Goal: Task Accomplishment & Management: Complete application form

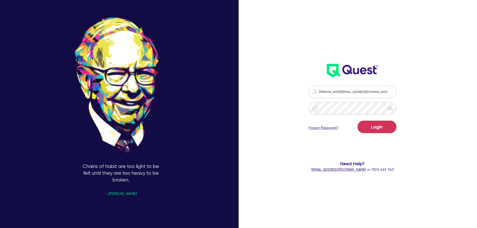
click at [282, 15] on div "[PERSON_NAME][EMAIL_ADDRESS][DOMAIN_NAME] Login Forgot Password? Need Help? [EM…" at bounding box center [359, 114] width 159 height 267
click at [374, 127] on button "Login" at bounding box center [377, 127] width 39 height 13
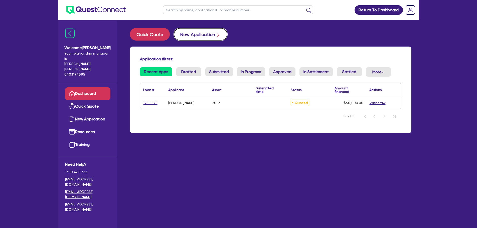
click at [193, 35] on button "New Application" at bounding box center [201, 34] width 54 height 13
select select "Quest Finance - Own Book"
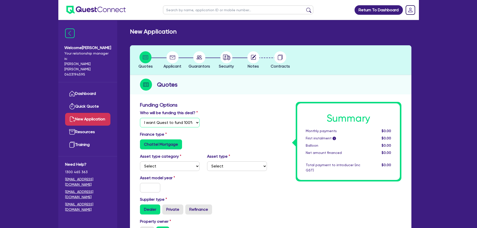
click at [170, 123] on select "Select I will fund 100% I will co-fund with Quest I want Quest to fund 100% Oth…" at bounding box center [170, 123] width 60 height 10
click at [140, 118] on select "Select I will fund 100% I will co-fund with Quest I want Quest to fund 100% Oth…" at bounding box center [170, 123] width 60 height 10
click at [176, 166] on select "Select Cars and light trucks Primary assets Secondary assets Tertiary assets" at bounding box center [170, 167] width 60 height 10
click at [207, 138] on div "Finance type Chattel Mortgage" at bounding box center [203, 140] width 134 height 18
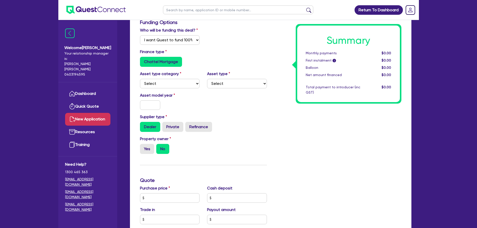
scroll to position [83, 0]
click at [239, 125] on div "Dealer Private Refinance" at bounding box center [203, 126] width 127 height 10
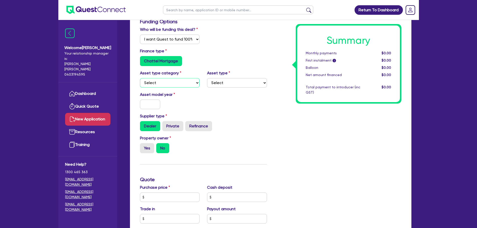
click at [183, 80] on select "Select Cars and light trucks Primary assets Secondary assets Tertiary assets" at bounding box center [170, 83] width 60 height 10
click at [170, 82] on select "Select Cars and light trucks Primary assets Secondary assets Tertiary assets" at bounding box center [170, 83] width 60 height 10
select select "PRIMARY_ASSETS"
click at [140, 78] on select "Select Cars and light trucks Primary assets Secondary assets Tertiary assets" at bounding box center [170, 83] width 60 height 10
click at [172, 84] on select "Select Cars and light trucks Primary assets Secondary assets Tertiary assets" at bounding box center [170, 83] width 60 height 10
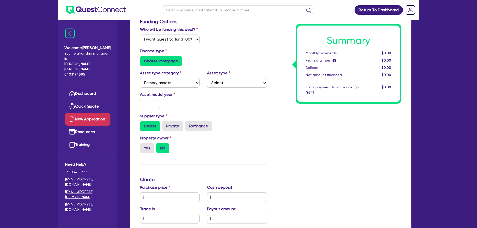
click at [256, 121] on div "Dealer Private Refinance" at bounding box center [203, 126] width 127 height 10
click at [230, 84] on select "Select Heavy trucks over 4.5 tonne Trailers Bus and coaches Yellow goods and ex…" at bounding box center [237, 83] width 60 height 10
select select "TRAILERS"
click at [207, 78] on select "Select Heavy trucks over 4.5 tonne Trailers Bus and coaches Yellow goods and ex…" at bounding box center [237, 83] width 60 height 10
click at [156, 102] on input "text" at bounding box center [150, 105] width 21 height 10
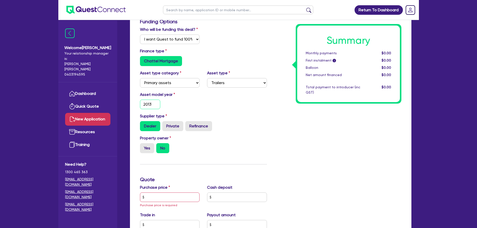
type input "2013"
click at [261, 89] on div "Asset type category Select Cars and light trucks Primary assets Secondary asset…" at bounding box center [203, 81] width 134 height 22
click at [252, 125] on div "Dealer Private Refinance" at bounding box center [203, 126] width 127 height 10
click at [253, 140] on div "Property owner Yes No" at bounding box center [203, 146] width 134 height 22
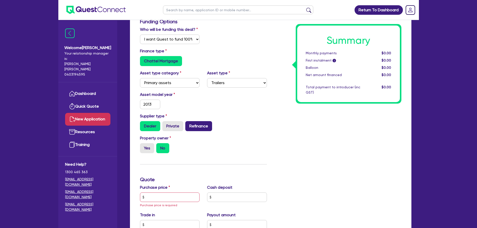
click at [195, 127] on label "Refinance" at bounding box center [198, 126] width 27 height 10
click at [189, 124] on input "Refinance" at bounding box center [186, 122] width 3 height 3
radio input "true"
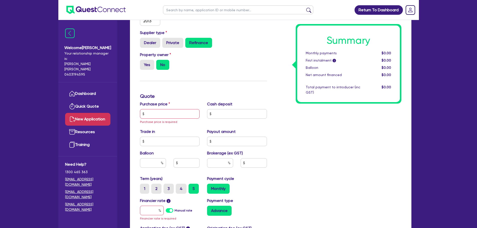
scroll to position [167, 0]
click at [173, 115] on input "text" at bounding box center [170, 114] width 60 height 10
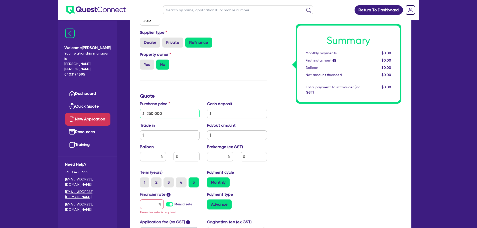
type input "250,000"
click at [222, 114] on input "text" at bounding box center [237, 114] width 60 height 10
type input "0"
click at [171, 39] on label "Private" at bounding box center [172, 43] width 21 height 10
click at [166, 39] on input "Private" at bounding box center [163, 39] width 3 height 3
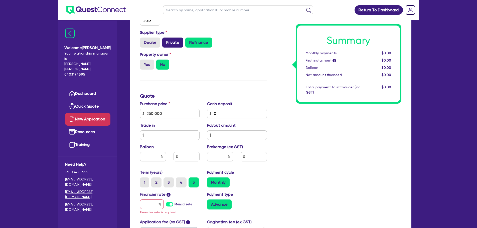
radio input "true"
click at [179, 136] on input "text" at bounding box center [170, 135] width 60 height 10
drag, startPoint x: 172, startPoint y: 113, endPoint x: 136, endPoint y: 112, distance: 35.8
click at [136, 112] on div "Purchase price 250,000" at bounding box center [169, 110] width 67 height 18
type input "150,000"
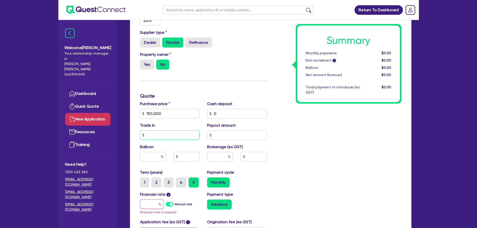
click at [158, 136] on input "text" at bounding box center [170, 135] width 60 height 10
click at [224, 136] on input "text" at bounding box center [237, 135] width 60 height 10
click at [153, 157] on input "text" at bounding box center [153, 157] width 26 height 10
click at [215, 155] on input "text" at bounding box center [220, 157] width 26 height 10
type input "4"
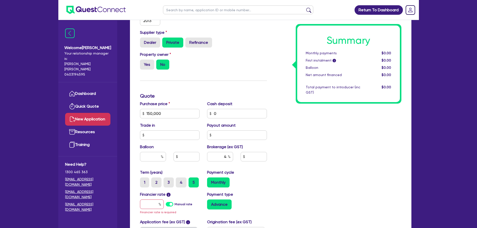
click at [279, 151] on div "Summary Monthly payments $0.00 First instalment i $0.00 Balloon $0.00 Net amoun…" at bounding box center [338, 99] width 134 height 328
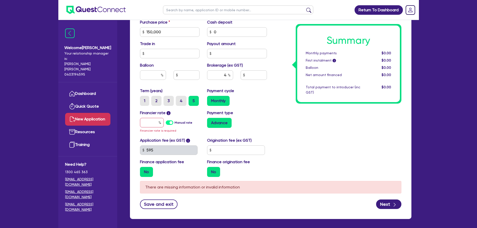
scroll to position [250, 0]
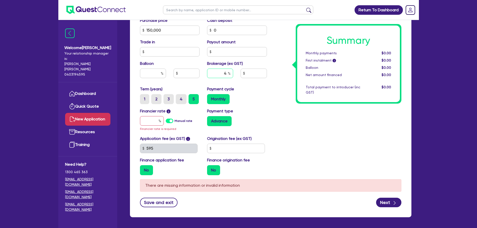
click at [222, 73] on input "4" at bounding box center [220, 74] width 26 height 10
click at [153, 122] on input "text" at bounding box center [152, 121] width 24 height 10
type input "1"
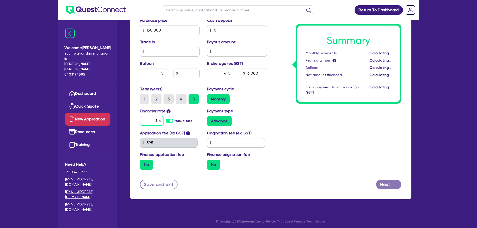
type input "6,000"
type input "17"
type input "6,000"
type input "17."
type input "6,000"
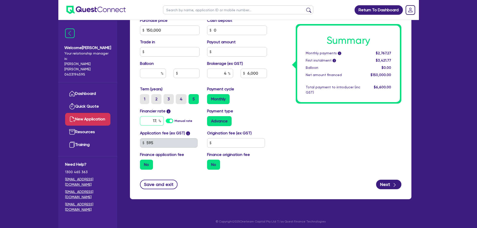
type input "17.9"
type input "6,000"
type input "17.95"
click at [290, 135] on div "Summary Monthly payments i $2,767.27 First instalment i $3,421.77 Balloon $0.00…" at bounding box center [338, 13] width 134 height 322
click at [219, 71] on input "4" at bounding box center [220, 74] width 26 height 10
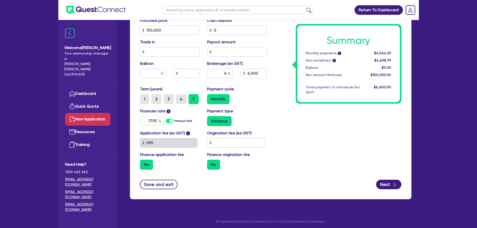
click at [175, 122] on label "Manual rate" at bounding box center [184, 121] width 18 height 5
click at [0, 0] on input "Manual rate" at bounding box center [0, 0] width 0 height 0
type input "6,000"
type input "17.95"
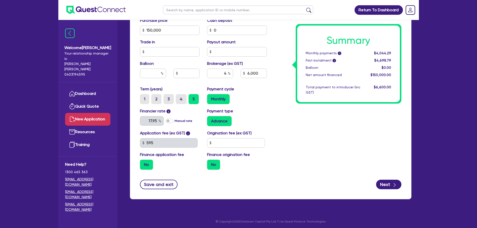
click at [175, 121] on label "Manual rate" at bounding box center [184, 121] width 18 height 5
click at [0, 0] on input "Manual rate" at bounding box center [0, 0] width 0 height 0
type input "6,000"
click at [148, 119] on input "text" at bounding box center [152, 121] width 24 height 10
type input "6,000"
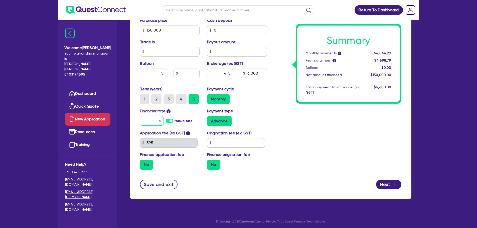
type input "1"
type input "6,000"
type input "17"
type input "6,000"
type input "17."
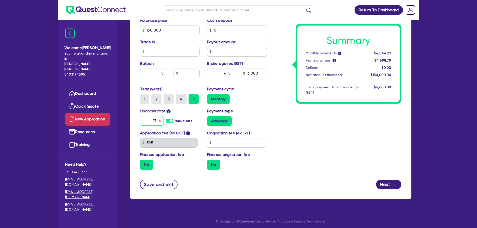
type input "6,000"
type input "17.9"
type input "6,000"
type input "17.95"
click at [226, 71] on input "4" at bounding box center [220, 74] width 26 height 10
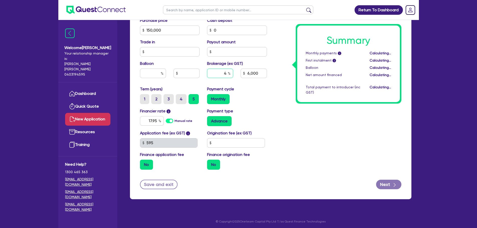
type input "6,000"
type input "5"
type input "6,000"
type input "5"
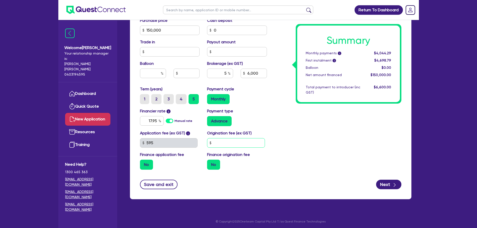
click at [216, 142] on input "text" at bounding box center [236, 143] width 58 height 10
type input "7,500"
type input "1"
type input "7,500"
type input "15"
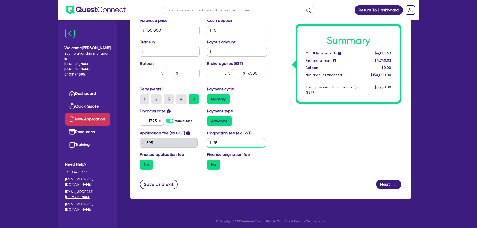
type input "7,500"
type input "150"
type input "7,500"
type input "1,500"
click at [339, 146] on div "Summary Monthly payments i $4,085.53 First instalment i $4,740.03 Balloon $0.00…" at bounding box center [338, 13] width 134 height 322
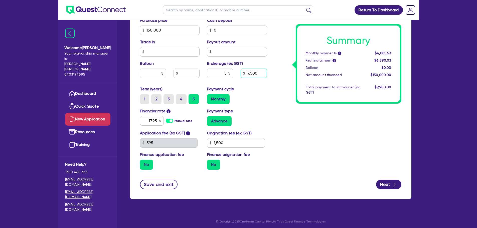
drag, startPoint x: 258, startPoint y: 72, endPoint x: 231, endPoint y: 71, distance: 26.6
click at [231, 71] on div "5 7,500" at bounding box center [236, 76] width 67 height 14
type input "6,000"
type input "4"
type input "6,000"
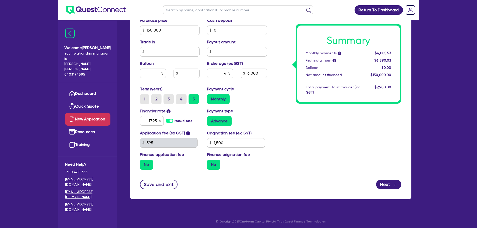
click at [312, 124] on div "Summary Monthly payments i $4,085.53 First instalment i $6,390.03 Balloon $0.00…" at bounding box center [338, 13] width 134 height 322
click at [228, 72] on input "4" at bounding box center [220, 74] width 26 height 10
type input "6,000"
type input "5"
type input "6,000"
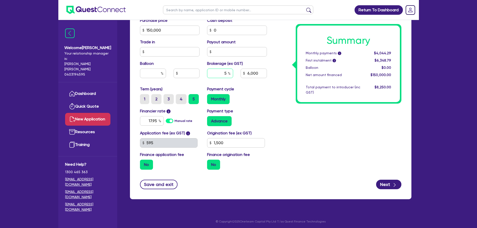
type input "5"
click at [286, 115] on div "Summary Monthly payments i Calculating... First instalment i Calculating... Bal…" at bounding box center [338, 13] width 134 height 322
click at [256, 143] on input "1,500" at bounding box center [236, 143] width 58 height 10
drag, startPoint x: 256, startPoint y: 143, endPoint x: 180, endPoint y: 134, distance: 75.9
click at [181, 135] on div "Application fee (ex GST) i 595 Origination fee (ex GST) 1,500 Finance applicati…" at bounding box center [203, 152] width 134 height 44
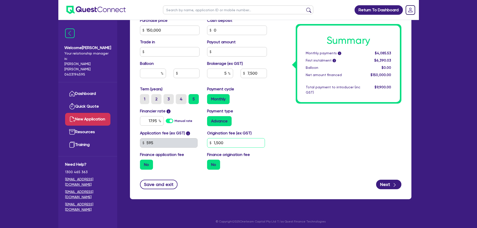
type input "7,500"
type input "0"
click at [322, 137] on div "Summary Monthly payments i $4,085.53 First instalment i $6,390.03 Balloon $0.00…" at bounding box center [338, 13] width 134 height 322
click at [314, 128] on div "Summary Monthly payments i $4,085.53 First instalment i $4,740.03 Balloon $0.00…" at bounding box center [338, 13] width 134 height 322
click at [386, 185] on button "Next" at bounding box center [388, 185] width 25 height 10
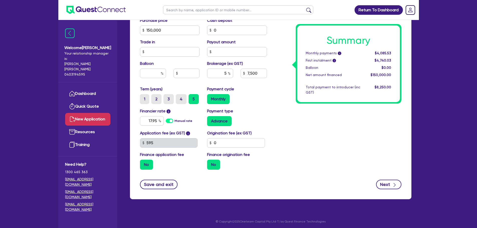
type input "7,500"
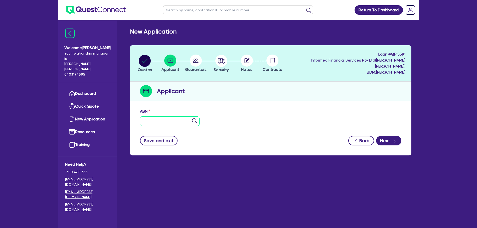
click at [145, 116] on input "text" at bounding box center [170, 121] width 60 height 10
click at [169, 117] on input "text" at bounding box center [170, 121] width 60 height 10
paste input "21 615 092 816"
type input "21 615 092 816"
click at [195, 118] on img at bounding box center [194, 120] width 5 height 5
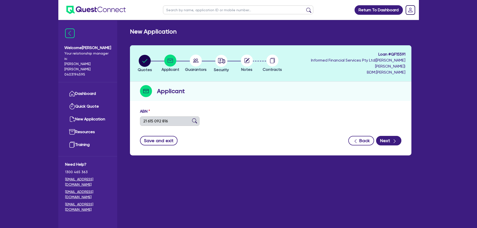
type input "STERLING COMPANY PTY LTD"
select select "COMPANY"
type input "29/09/2016"
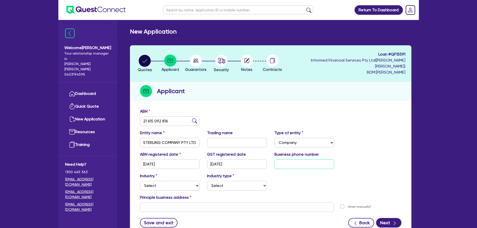
click at [293, 160] on input "text" at bounding box center [304, 165] width 60 height 10
click at [282, 160] on input "text" at bounding box center [304, 165] width 60 height 10
paste input "04 2879 3693"
type input "04 2879 3693"
click at [159, 181] on select "Select Accomodation & Food Services Administrative & Support Services Agricultu…" at bounding box center [170, 186] width 60 height 10
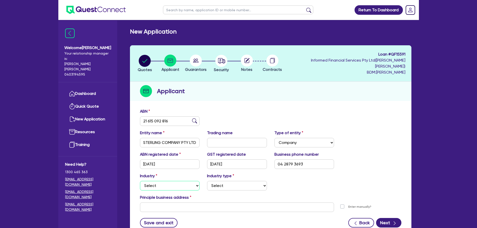
select select "MANUFACTURING"
click at [140, 181] on select "Select Accomodation & Food Services Administrative & Support Services Agricultu…" at bounding box center [170, 186] width 60 height 10
click at [243, 181] on select "Select Food Processing & Manufacturing Bottled Drinks & Brewed Beverages Textil…" at bounding box center [237, 186] width 60 height 10
select select "WHOLE_OR_PARTIAL"
click at [207, 181] on select "Select Food Processing & Manufacturing Bottled Drinks & Brewed Beverages Textil…" at bounding box center [237, 186] width 60 height 10
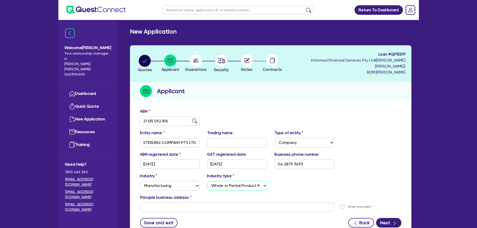
scroll to position [34, 0]
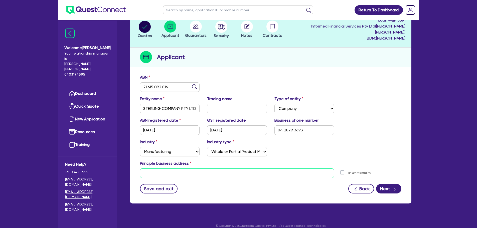
click at [157, 169] on input "text" at bounding box center [237, 174] width 194 height 10
click at [167, 169] on input "text" at bounding box center [237, 174] width 194 height 10
paste input "5 Free Trader Court Echuca Victoria 3564"
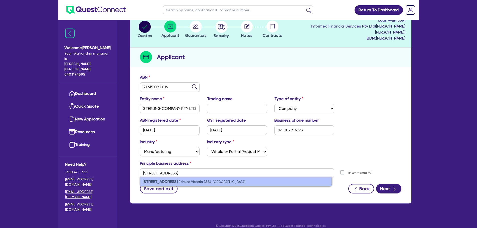
click at [173, 179] on strong "5 Free Trader Court" at bounding box center [160, 181] width 35 height 5
type input "5 Free Trader Ct Echuca VIC 3564"
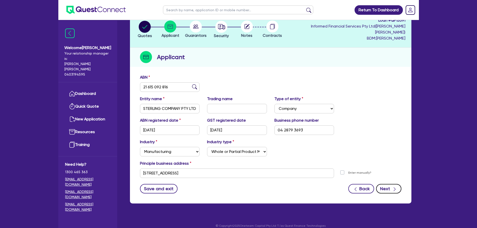
click at [393, 187] on icon "button" at bounding box center [394, 189] width 5 height 5
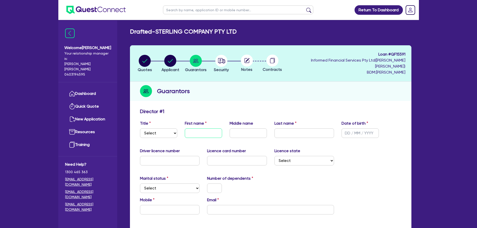
click at [204, 128] on input "text" at bounding box center [203, 133] width 37 height 10
type input "Lachlan"
click at [147, 128] on select "Select Mr Mrs Ms Miss Dr" at bounding box center [158, 133] width 37 height 10
select select "MR"
click at [140, 128] on select "Select Mr Mrs Ms Miss Dr" at bounding box center [158, 133] width 37 height 10
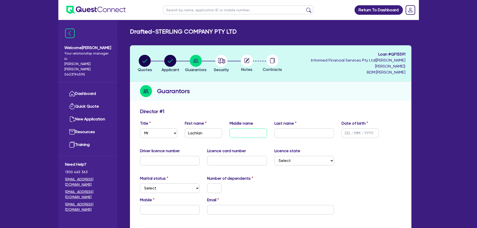
click at [243, 128] on input "text" at bounding box center [248, 133] width 37 height 10
click at [244, 128] on input "text" at bounding box center [248, 133] width 37 height 10
type input "Carl"
type input "Sterling"
type input "06/09/1991"
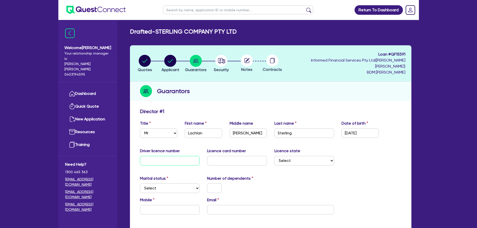
click at [175, 156] on input "text" at bounding box center [170, 161] width 60 height 10
drag, startPoint x: 173, startPoint y: 156, endPoint x: 80, endPoint y: 152, distance: 93.0
type input "042942608"
click at [225, 156] on input "text" at bounding box center [237, 161] width 60 height 10
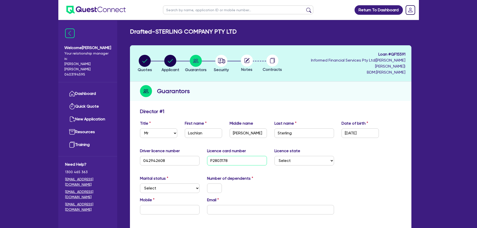
type input "P2803178"
select select "VIC"
click at [161, 184] on select "Select Single Married De Facto / Partner" at bounding box center [170, 189] width 60 height 10
select select "DE_FACTO"
click at [140, 184] on select "Select Single Married De Facto / Partner" at bounding box center [170, 189] width 60 height 10
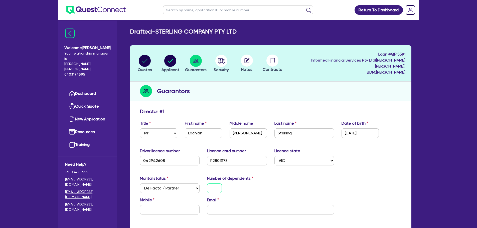
click at [211, 184] on input "text" at bounding box center [214, 189] width 15 height 10
click at [158, 205] on input "text" at bounding box center [170, 210] width 60 height 10
click at [214, 184] on input "text" at bounding box center [214, 189] width 15 height 10
click at [167, 205] on input "text" at bounding box center [170, 210] width 60 height 10
click at [162, 205] on input "text" at bounding box center [170, 210] width 60 height 10
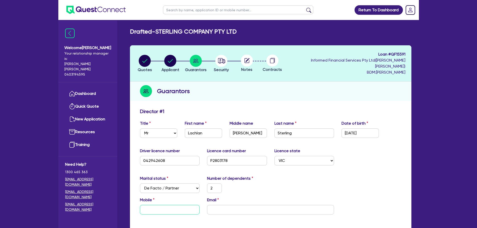
type input "2"
type input "0"
type input "2"
type input "04"
type input "2"
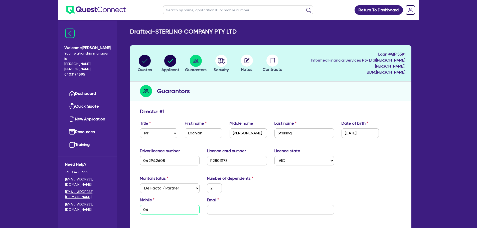
type input "048"
type input "2"
type input "0480"
type input "2"
type input "0480 5"
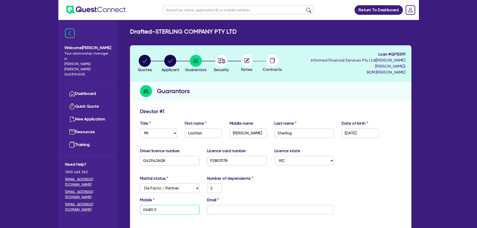
type input "2"
type input "0480 57"
type input "2"
type input "0480 575"
type input "2"
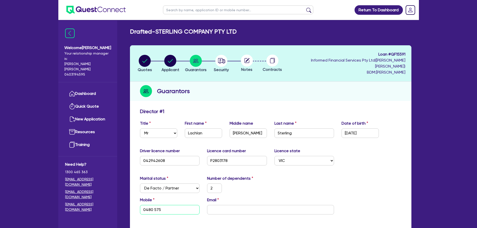
type input "0480 575 1"
type input "2"
type input "0480 575 18"
type input "2"
type input "0480 575 187"
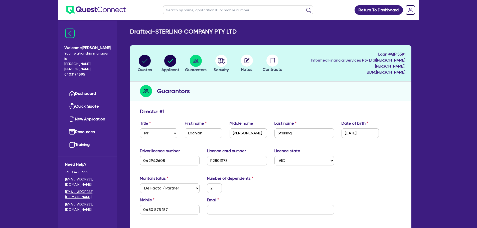
click at [210, 198] on div "Email" at bounding box center [270, 206] width 134 height 18
click at [221, 211] on div "Mobile 0480 575 187 Email" at bounding box center [270, 208] width 269 height 22
click at [221, 208] on input "email" at bounding box center [270, 210] width 127 height 10
click at [215, 205] on input "email" at bounding box center [270, 210] width 127 height 10
paste input "lachlan@sterlingps.net.au"
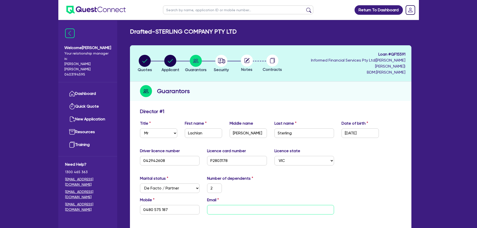
type input "2"
type input "0480 575 187"
type input "lachlan@sterlingps.net.au"
click at [328, 176] on div "Marital status Select Single Married De Facto / Partner Number of dependents 2" at bounding box center [270, 187] width 269 height 22
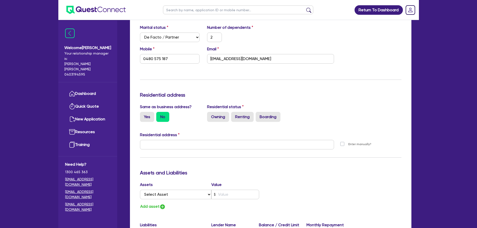
scroll to position [167, 0]
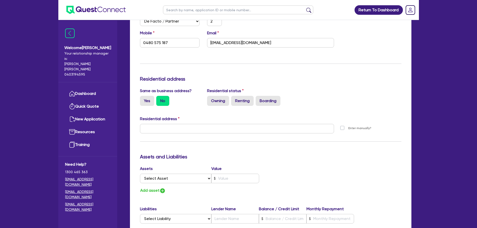
click at [162, 96] on label "No" at bounding box center [162, 101] width 13 height 10
click at [160, 96] on input "No" at bounding box center [157, 97] width 3 height 3
click at [147, 96] on label "Yes" at bounding box center [147, 101] width 14 height 10
click at [143, 96] on input "Yes" at bounding box center [141, 97] width 3 height 3
radio input "true"
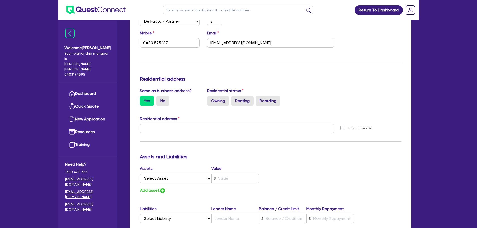
type input "2"
type input "0480 575 187"
type input "5 Free Trader Ct Echuca VIC 3564"
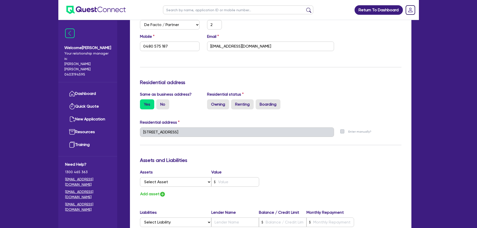
scroll to position [209, 0]
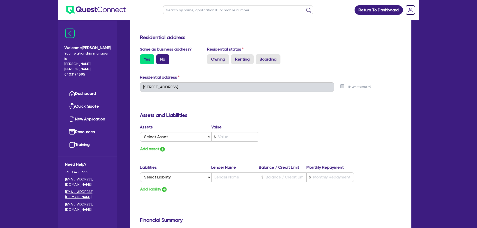
click at [163, 54] on label "No" at bounding box center [162, 59] width 13 height 10
click at [160, 54] on input "No" at bounding box center [157, 55] width 3 height 3
radio input "true"
type input "2"
type input "0480 575 187"
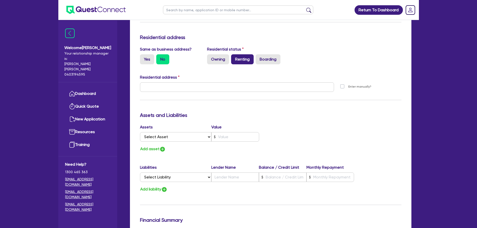
click at [240, 54] on label "Renting" at bounding box center [242, 59] width 23 height 10
click at [234, 54] on input "Renting" at bounding box center [232, 55] width 3 height 3
radio input "true"
type input "2"
type input "0480 575 187"
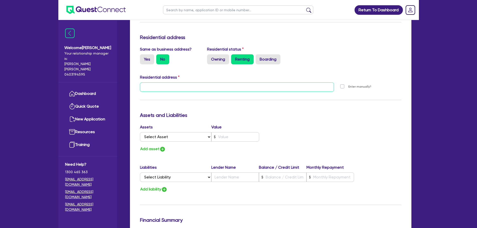
click at [175, 82] on input "text" at bounding box center [237, 87] width 194 height 10
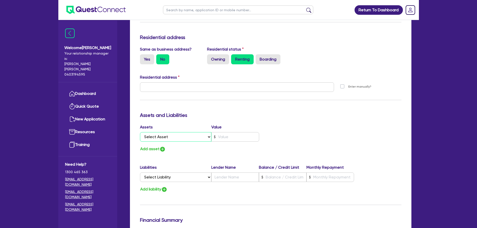
click at [186, 132] on select "Select Asset Cash Property Investment property Vehicle Truck Trailer Equipment …" at bounding box center [176, 137] width 72 height 10
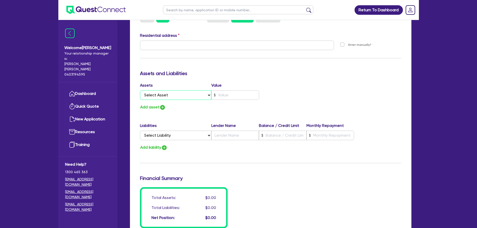
click at [184, 90] on select "Select Asset Cash Property Investment property Vehicle Truck Trailer Equipment …" at bounding box center [176, 95] width 72 height 10
select select "CASH"
click at [140, 90] on select "Select Asset Cash Property Investment property Vehicle Truck Trailer Equipment …" at bounding box center [176, 95] width 72 height 10
type input "2"
type input "0480 575 187"
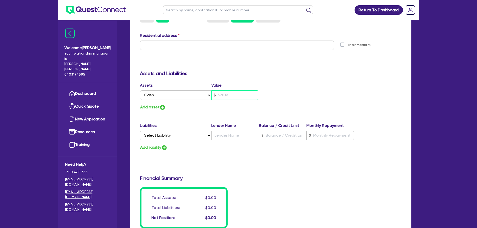
click at [226, 91] on input "text" at bounding box center [235, 95] width 48 height 10
type input "2"
type input "0480 575 187"
type input "2"
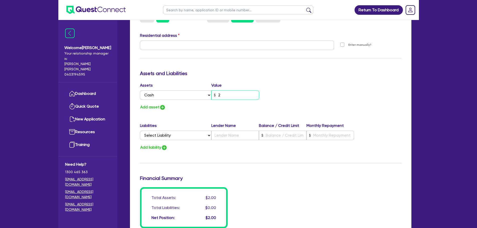
type input "0480 575 187"
type input "20"
type input "2"
type input "0480 575 187"
type input "200"
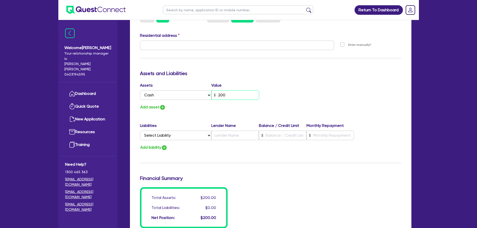
type input "2"
type input "0480 575 187"
type input "2,000"
type input "2"
type input "0480 575 187"
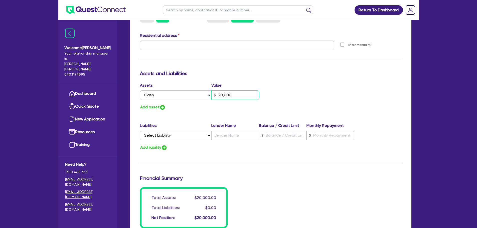
type input "20,000"
click at [157, 104] on button "Add asset" at bounding box center [153, 107] width 26 height 7
type input "2"
type input "0480 575 187"
type input "20,000"
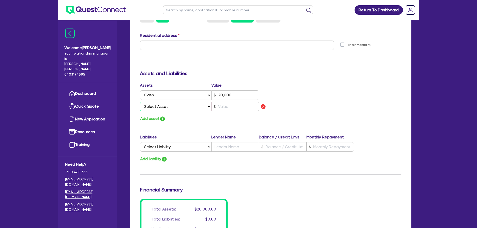
click at [162, 102] on select "Select Asset Cash Property Investment property Vehicle Truck Trailer Equipment …" at bounding box center [176, 107] width 72 height 10
select select "TRAILER"
click at [140, 102] on select "Select Asset Cash Property Investment property Vehicle Truck Trailer Equipment …" at bounding box center [176, 107] width 72 height 10
type input "2"
type input "0480 575 187"
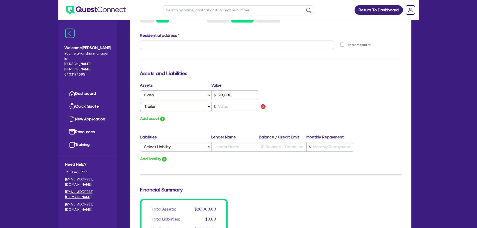
type input "20,000"
click at [226, 102] on input "text" at bounding box center [235, 107] width 48 height 10
type input "2"
type input "0480 575 187"
type input "20,000"
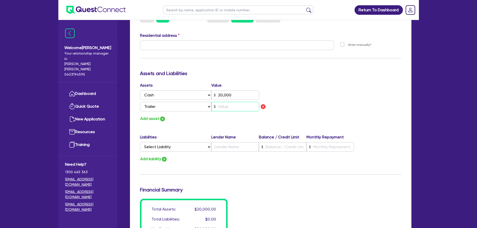
type input "2"
type input "0480 575 187"
type input "20,000"
type input "25"
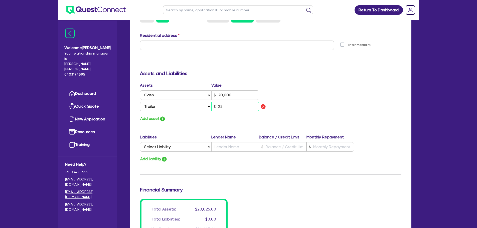
type input "2"
type input "0480 575 187"
type input "20,000"
type input "250"
type input "2"
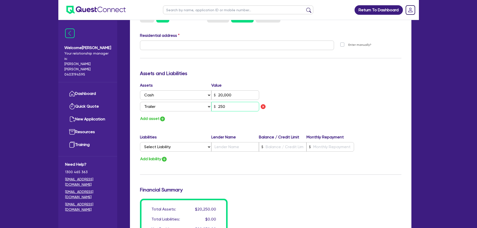
type input "0480 575 187"
type input "20,000"
type input "2,500"
type input "2"
type input "0480 575 187"
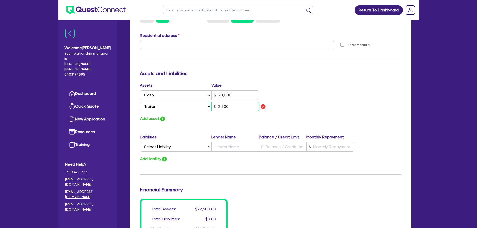
type input "20,000"
type input "25,000"
type input "2"
type input "0480 575 187"
type input "20,000"
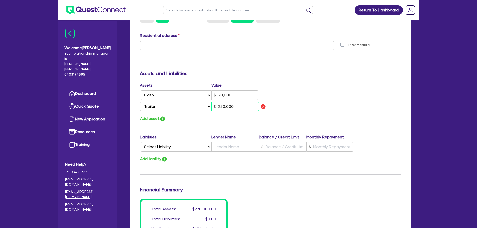
type input "250,000"
click at [157, 115] on button "Add asset" at bounding box center [153, 118] width 26 height 7
type input "2"
type input "0480 575 187"
type input "20,000"
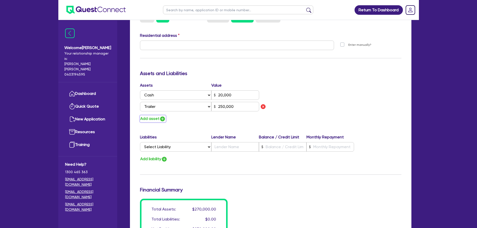
type input "250,000"
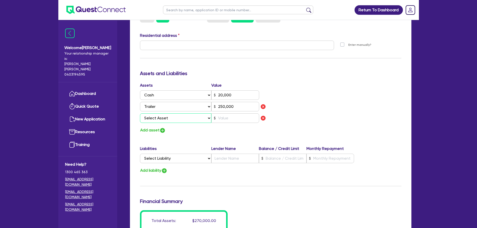
click at [161, 116] on select "Select Asset Cash Property Investment property Vehicle Truck Trailer Equipment …" at bounding box center [176, 118] width 72 height 10
select select "VEHICLE"
click at [140, 113] on select "Select Asset Cash Property Investment property Vehicle Truck Trailer Equipment …" at bounding box center [176, 118] width 72 height 10
type input "2"
type input "0480 575 187"
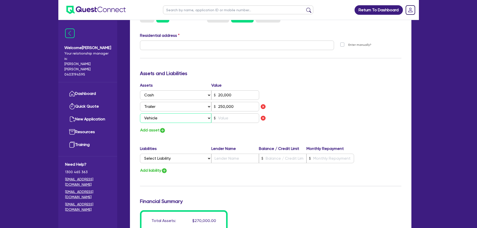
type input "20,000"
type input "250,000"
click at [229, 113] on input "text" at bounding box center [235, 118] width 48 height 10
type input "2"
type input "0480 575 187"
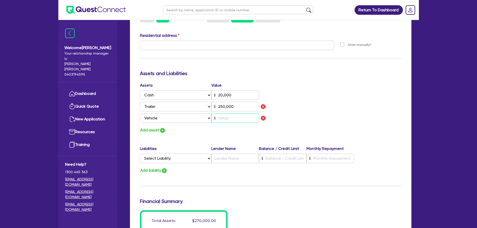
type input "20,000"
type input "250,000"
type input "1"
type input "2"
type input "0480 575 187"
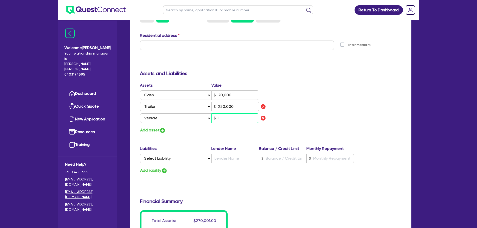
type input "20,000"
type input "250,000"
type input "10"
type input "2"
type input "0480 575 187"
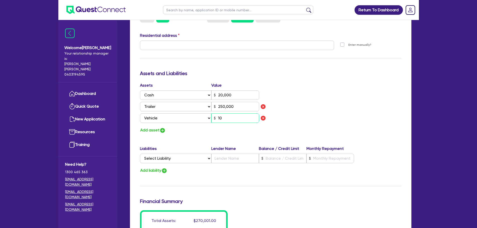
type input "20,000"
type input "250,000"
type input "100"
type input "2"
type input "0480 575 187"
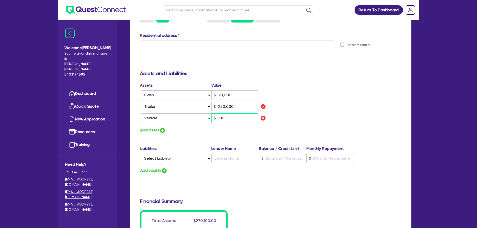
type input "20,000"
type input "250,000"
type input "1,000"
type input "2"
type input "0480 575 187"
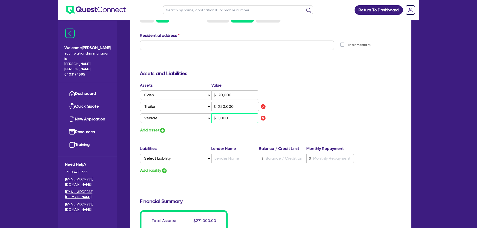
type input "20,000"
type input "250,000"
type input "10,000"
type input "2"
type input "0480 575 187"
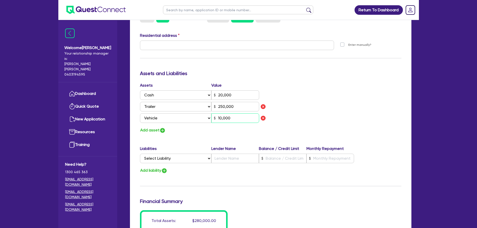
type input "20,000"
type input "250,000"
type input "100,000"
click at [164, 127] on img "button" at bounding box center [163, 130] width 6 height 6
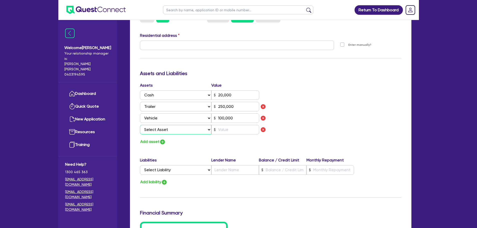
click at [164, 125] on select "Select Asset Cash Property Investment property Vehicle Truck Trailer Equipment …" at bounding box center [176, 130] width 72 height 10
click at [140, 125] on select "Select Asset Cash Property Investment property Vehicle Truck Trailer Equipment …" at bounding box center [176, 130] width 72 height 10
click at [227, 125] on input "text" at bounding box center [235, 130] width 48 height 10
click at [173, 41] on input "text" at bounding box center [237, 46] width 194 height 10
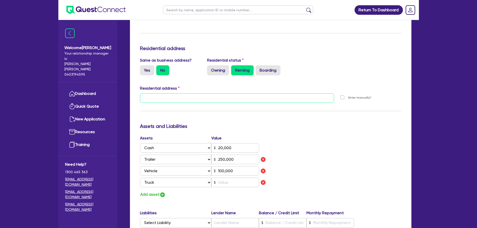
scroll to position [125, 0]
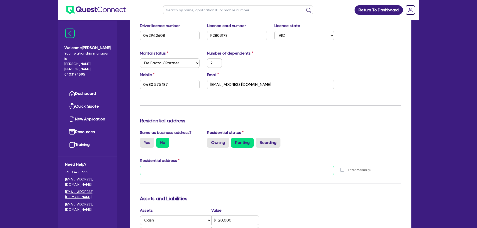
click at [149, 166] on input "text" at bounding box center [237, 171] width 194 height 10
click at [160, 166] on input "text" at bounding box center [237, 171] width 194 height 10
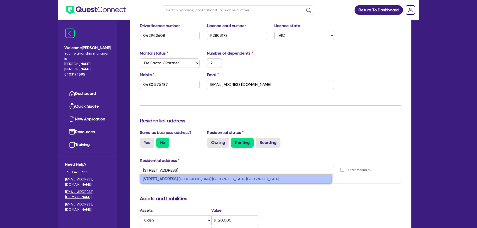
click at [160, 175] on li "9 High St Rochester VIC, Australia" at bounding box center [235, 179] width 191 height 9
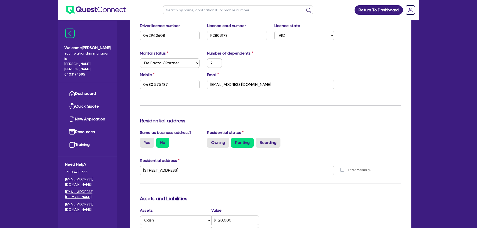
click at [320, 186] on div "Update residential status for Director #1 Boarding is only acceptable when the …" at bounding box center [270, 185] width 261 height 405
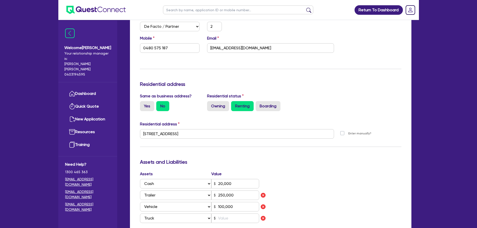
scroll to position [209, 0]
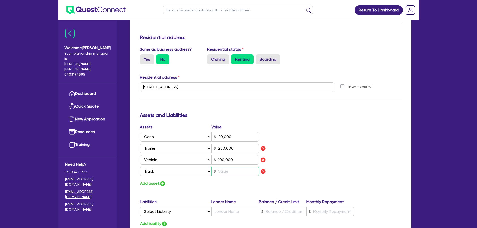
click at [243, 167] on input "text" at bounding box center [235, 172] width 48 height 10
click at [244, 168] on input "text" at bounding box center [235, 172] width 48 height 10
click at [310, 149] on div "Assets Value Select Asset Cash Property Investment property Vehicle Truck Trail…" at bounding box center [270, 155] width 269 height 63
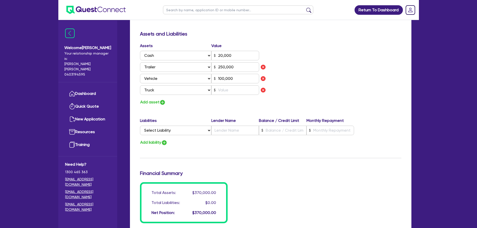
scroll to position [292, 0]
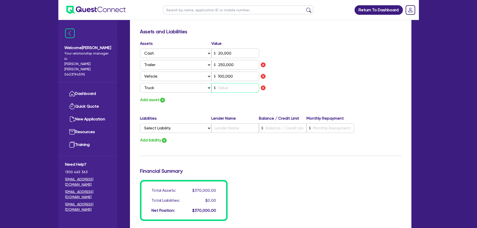
click at [225, 83] on input "text" at bounding box center [235, 88] width 48 height 10
click at [241, 72] on input "100,000" at bounding box center [235, 77] width 48 height 10
drag, startPoint x: 241, startPoint y: 70, endPoint x: 162, endPoint y: 69, distance: 78.9
click at [162, 72] on div "Select Asset Cash Property Investment property Vehicle Truck Trailer Equipment …" at bounding box center [199, 77] width 119 height 10
click at [156, 97] on button "Add asset" at bounding box center [153, 100] width 26 height 7
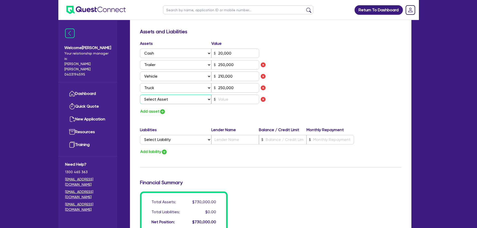
click at [178, 95] on select "Select Asset Cash Property Investment property Vehicle Truck Trailer Equipment …" at bounding box center [176, 100] width 72 height 10
click at [140, 95] on select "Select Asset Cash Property Investment property Vehicle Truck Trailer Equipment …" at bounding box center [176, 100] width 72 height 10
click at [241, 95] on input "text" at bounding box center [235, 100] width 48 height 10
click at [196, 95] on select "Select Asset Cash Property Investment property Vehicle Truck Trailer Equipment …" at bounding box center [176, 100] width 72 height 10
click at [140, 95] on select "Select Asset Cash Property Investment property Vehicle Truck Trailer Equipment …" at bounding box center [176, 100] width 72 height 10
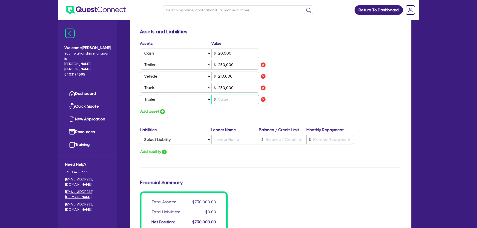
click at [236, 95] on input "text" at bounding box center [235, 100] width 48 height 10
drag, startPoint x: 238, startPoint y: 59, endPoint x: 185, endPoint y: 62, distance: 52.4
click at [185, 62] on div "Select Asset Cash Property Investment property Vehicle Truck Trailer Equipment …" at bounding box center [199, 65] width 119 height 10
click at [263, 96] on img "button" at bounding box center [263, 99] width 6 height 6
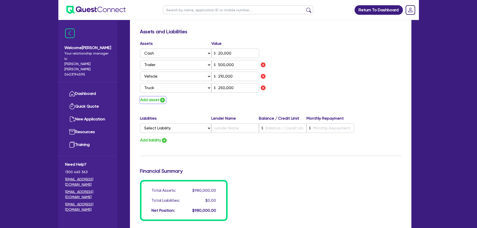
click at [162, 97] on img "button" at bounding box center [163, 100] width 6 height 6
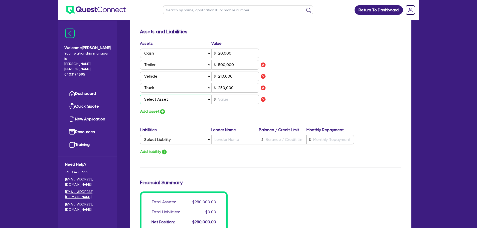
click at [162, 95] on select "Select Asset Cash Property Investment property Vehicle Truck Trailer Equipment …" at bounding box center [176, 100] width 72 height 10
drag, startPoint x: 237, startPoint y: 82, endPoint x: 193, endPoint y: 81, distance: 44.3
click at [193, 83] on div "Select Asset Cash Property Investment property Vehicle Truck Trailer Equipment …" at bounding box center [199, 88] width 119 height 10
click at [197, 95] on select "Select Asset Cash Property Investment property Vehicle Truck Trailer Equipment …" at bounding box center [176, 100] width 72 height 10
click at [140, 95] on select "Select Asset Cash Property Investment property Vehicle Truck Trailer Equipment …" at bounding box center [176, 100] width 72 height 10
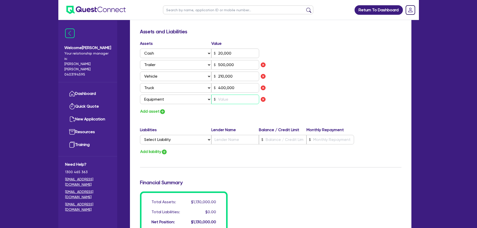
click at [220, 95] on input "text" at bounding box center [235, 100] width 48 height 10
click at [228, 95] on input "text" at bounding box center [235, 100] width 48 height 10
click at [161, 109] on img "button" at bounding box center [163, 112] width 6 height 6
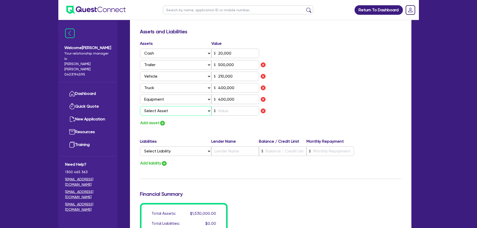
click at [159, 106] on select "Select Asset Cash Property Investment property Vehicle Truck Trailer Equipment …" at bounding box center [176, 111] width 72 height 10
click at [140, 106] on select "Select Asset Cash Property Investment property Vehicle Truck Trailer Equipment …" at bounding box center [176, 111] width 72 height 10
click at [230, 106] on input "text" at bounding box center [235, 111] width 48 height 10
click at [324, 102] on div "Assets Value Select Asset Cash Property Investment property Vehicle Truck Trail…" at bounding box center [270, 84] width 269 height 86
click at [188, 146] on select "Select Liability Credit card Mortgage Investment property loan Vehicle loan Tru…" at bounding box center [175, 151] width 71 height 10
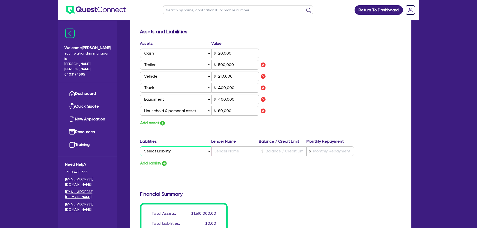
click at [187, 146] on select "Select Liability Credit card Mortgage Investment property loan Vehicle loan Tru…" at bounding box center [175, 151] width 71 height 10
click at [140, 146] on select "Select Liability Credit card Mortgage Investment property loan Vehicle loan Tru…" at bounding box center [175, 151] width 71 height 10
click at [221, 146] on input "text" at bounding box center [235, 151] width 48 height 10
click at [163, 161] on img "button" at bounding box center [164, 164] width 6 height 6
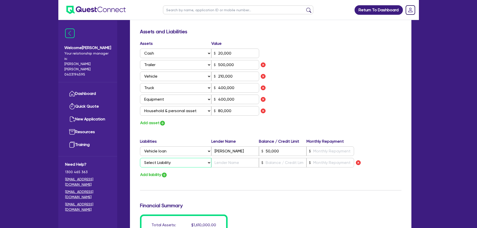
click at [168, 158] on select "Select Liability Credit card Mortgage Investment property loan Vehicle loan Tru…" at bounding box center [175, 163] width 71 height 10
click at [140, 158] on select "Select Liability Credit card Mortgage Investment property loan Vehicle loan Tru…" at bounding box center [175, 163] width 71 height 10
click at [219, 158] on input "text" at bounding box center [235, 163] width 48 height 10
click at [165, 172] on img "button" at bounding box center [164, 175] width 6 height 6
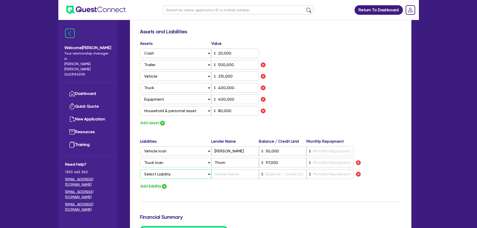
click at [165, 170] on select "Select Liability Credit card Mortgage Investment property loan Vehicle loan Tru…" at bounding box center [175, 175] width 71 height 10
click at [140, 170] on select "Select Liability Credit card Mortgage Investment property loan Vehicle loan Tru…" at bounding box center [175, 175] width 71 height 10
click at [221, 170] on input "text" at bounding box center [235, 175] width 48 height 10
click at [145, 183] on button "Add liability" at bounding box center [154, 186] width 28 height 7
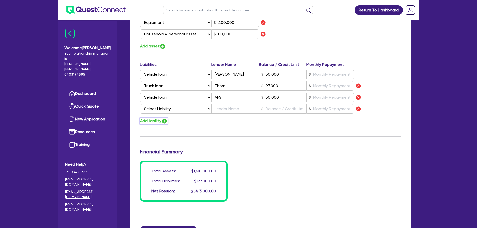
scroll to position [376, 0]
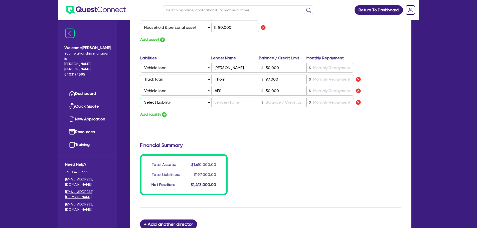
click at [178, 99] on select "Select Liability Credit card Mortgage Investment property loan Vehicle loan Tru…" at bounding box center [175, 103] width 71 height 10
click at [140, 98] on select "Select Liability Credit card Mortgage Investment property loan Vehicle loan Tru…" at bounding box center [175, 103] width 71 height 10
click at [163, 112] on img "button" at bounding box center [164, 115] width 6 height 6
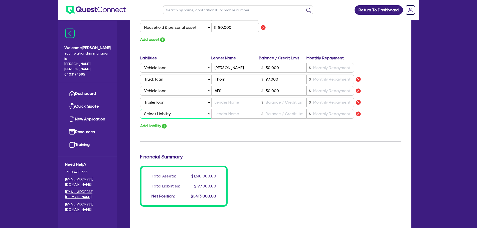
click at [165, 109] on select "Select Liability Credit card Mortgage Investment property loan Vehicle loan Tru…" at bounding box center [175, 114] width 71 height 10
click at [140, 109] on select "Select Liability Credit card Mortgage Investment property loan Vehicle loan Tru…" at bounding box center [175, 114] width 71 height 10
click at [221, 98] on input "text" at bounding box center [235, 103] width 48 height 10
click at [178, 109] on select "Select Liability Credit card Mortgage Investment property loan Vehicle loan Tru…" at bounding box center [175, 114] width 71 height 10
click at [140, 109] on select "Select Liability Credit card Mortgage Investment property loan Vehicle loan Tru…" at bounding box center [175, 114] width 71 height 10
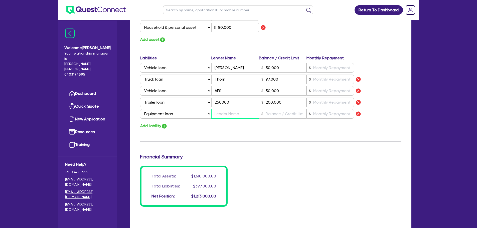
click at [232, 110] on input "text" at bounding box center [235, 114] width 48 height 10
click at [324, 63] on input "text" at bounding box center [330, 68] width 48 height 10
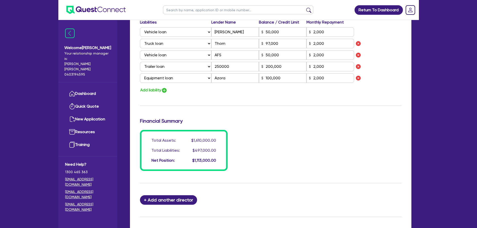
scroll to position [456, 0]
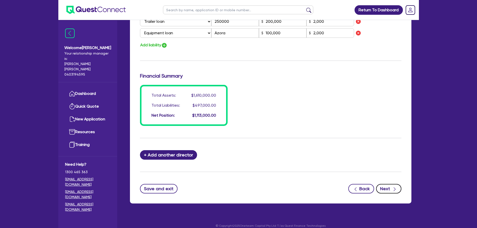
click at [390, 185] on button "Next" at bounding box center [388, 189] width 25 height 10
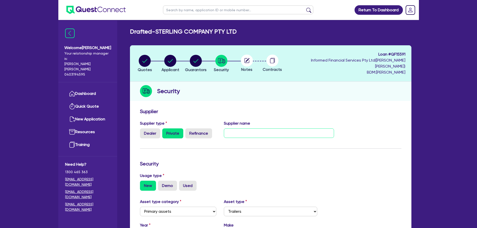
click at [246, 129] on input "text" at bounding box center [279, 133] width 110 height 10
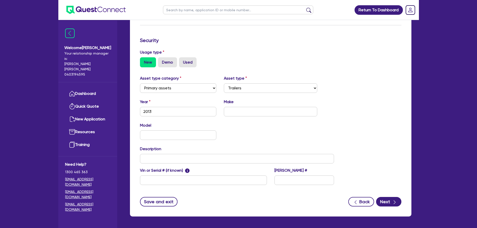
scroll to position [125, 0]
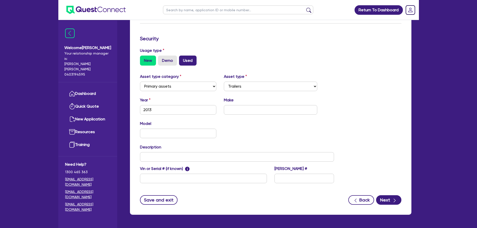
click at [193, 56] on label "Used" at bounding box center [188, 61] width 18 height 10
click at [182, 56] on input "Used" at bounding box center [180, 57] width 3 height 3
click at [186, 82] on select "Select Cars and light trucks Primary assets Secondary assets Tertiary assets" at bounding box center [178, 87] width 77 height 10
click at [140, 82] on select "Select Cars and light trucks Primary assets Secondary assets Tertiary assets" at bounding box center [178, 87] width 77 height 10
click at [230, 105] on input "text" at bounding box center [270, 110] width 93 height 10
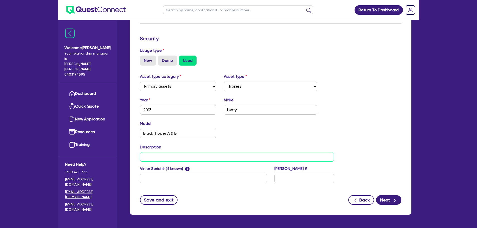
click at [167, 153] on input "text" at bounding box center [237, 157] width 194 height 10
click at [386, 195] on button "Next" at bounding box center [388, 200] width 25 height 10
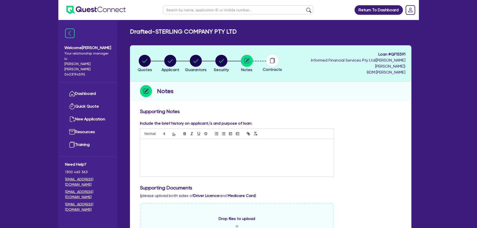
click at [182, 144] on div at bounding box center [237, 158] width 194 height 38
click at [159, 142] on p "Lachlan operates an engineering business and uses his own cash to pay for goods…" at bounding box center [237, 144] width 186 height 5
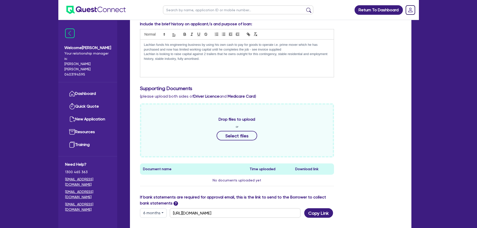
scroll to position [125, 0]
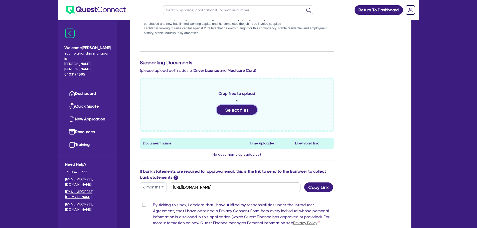
click at [231, 106] on button "Select files" at bounding box center [237, 110] width 41 height 10
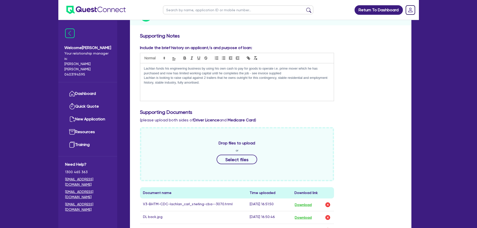
scroll to position [0, 0]
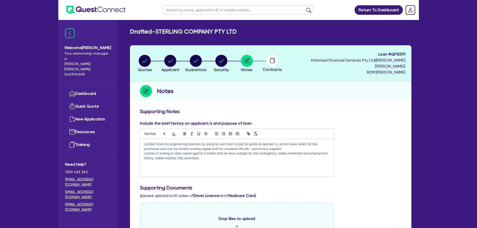
click at [211, 151] on p "Lachlan is looking to raise capital against 2 trailers that he owns outright fo…" at bounding box center [237, 155] width 186 height 9
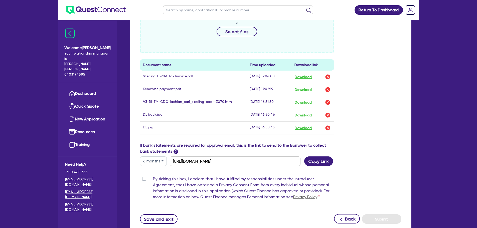
scroll to position [209, 0]
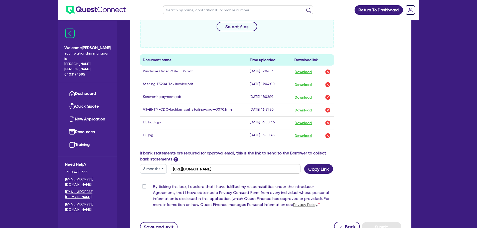
click at [149, 164] on button "6 months" at bounding box center [153, 169] width 27 height 10
click at [370, 161] on div "If bank statements are required for approval email, this is the link to send to…" at bounding box center [270, 162] width 269 height 24
click at [276, 164] on input "https://scv.bankstatements.com.au/QUST-QF15591" at bounding box center [235, 169] width 131 height 10
click at [153, 184] on label "By ticking this box, I declare that I have fulfilled my responsibilities under …" at bounding box center [243, 197] width 181 height 26
click at [144, 184] on input "By ticking this box, I declare that I have fulfilled my responsibilities under …" at bounding box center [142, 186] width 4 height 5
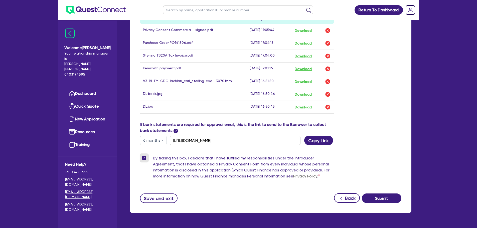
scroll to position [250, 0]
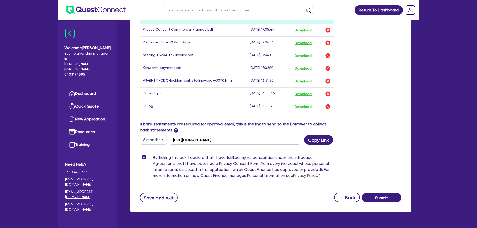
click at [215, 193] on div "Save and exit Back Submit" at bounding box center [270, 198] width 269 height 10
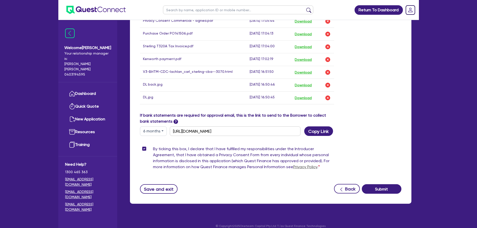
scroll to position [259, 0]
click at [389, 184] on button "Submit" at bounding box center [382, 189] width 40 height 10
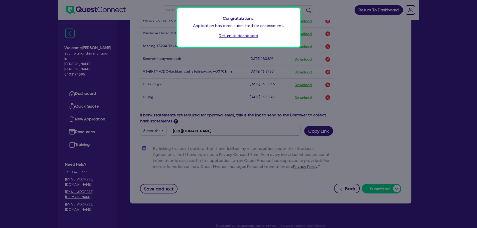
click at [232, 37] on link "Return to dashboard" at bounding box center [238, 36] width 39 height 6
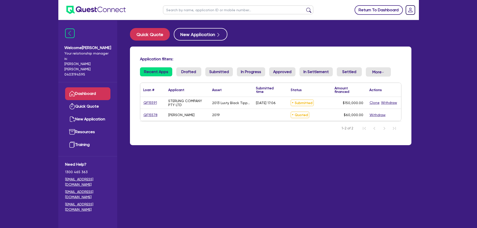
click at [387, 9] on link "Return To Dashboard" at bounding box center [379, 10] width 48 height 10
click at [43, 104] on div "Return To Dashboard Edit Profile Logout Welcome [PERSON_NAME] Your relationship…" at bounding box center [238, 124] width 477 height 248
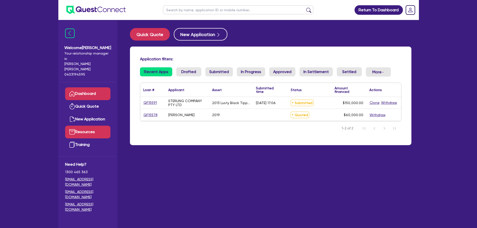
click at [82, 126] on link "Resources" at bounding box center [87, 132] width 45 height 13
